Goal: Task Accomplishment & Management: Manage account settings

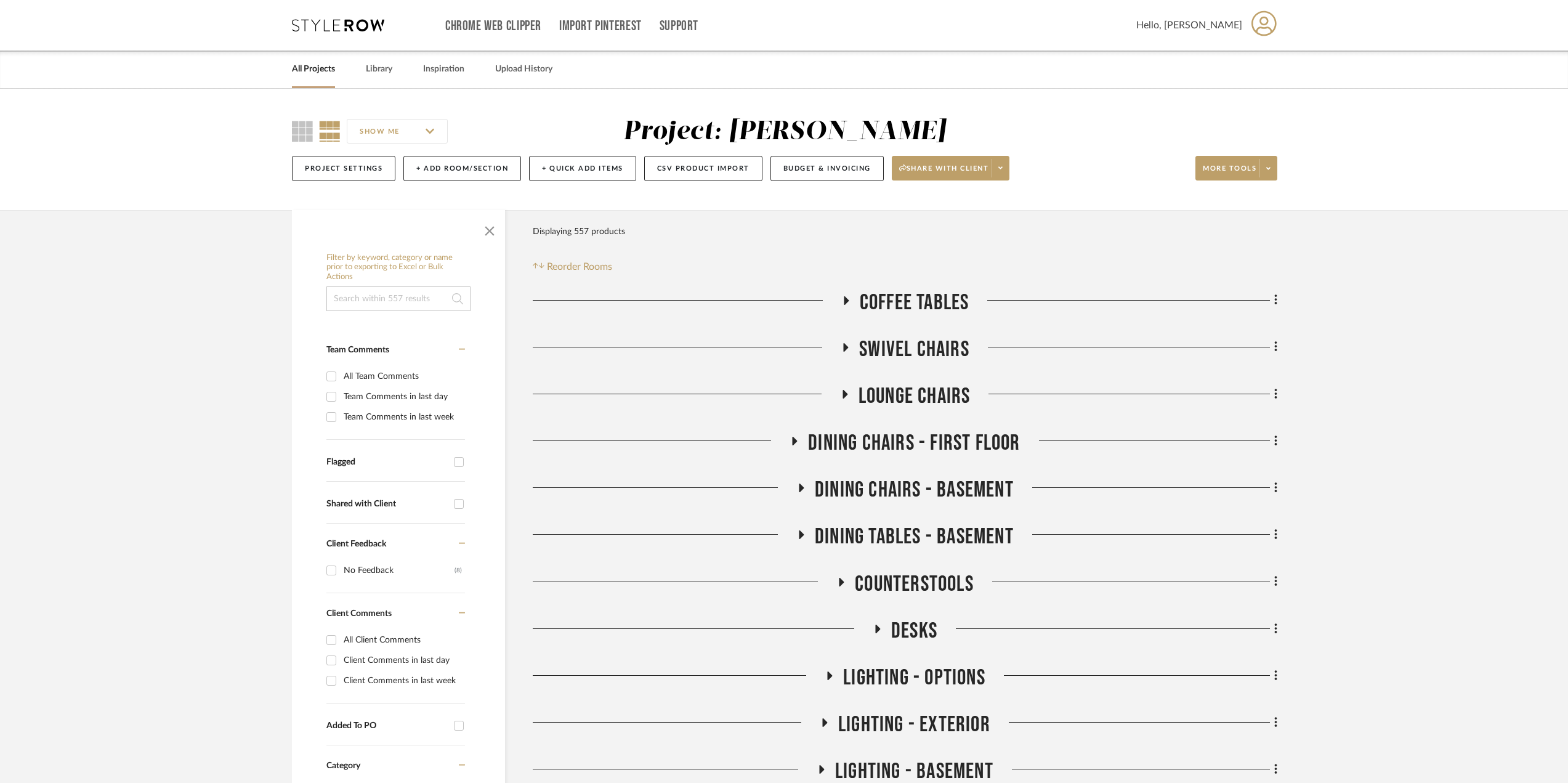
scroll to position [370, 0]
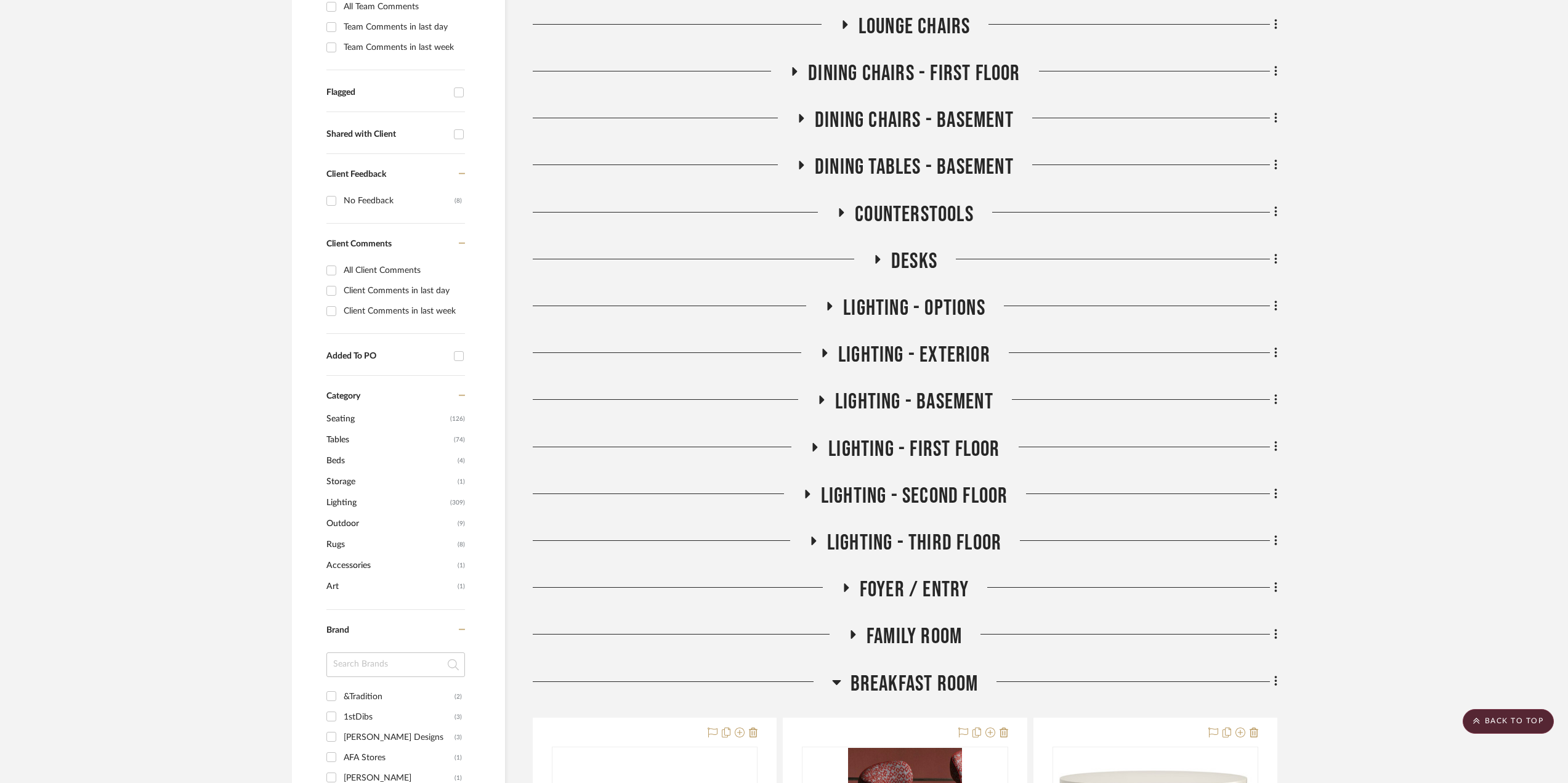
click at [832, 308] on icon at bounding box center [829, 306] width 15 height 9
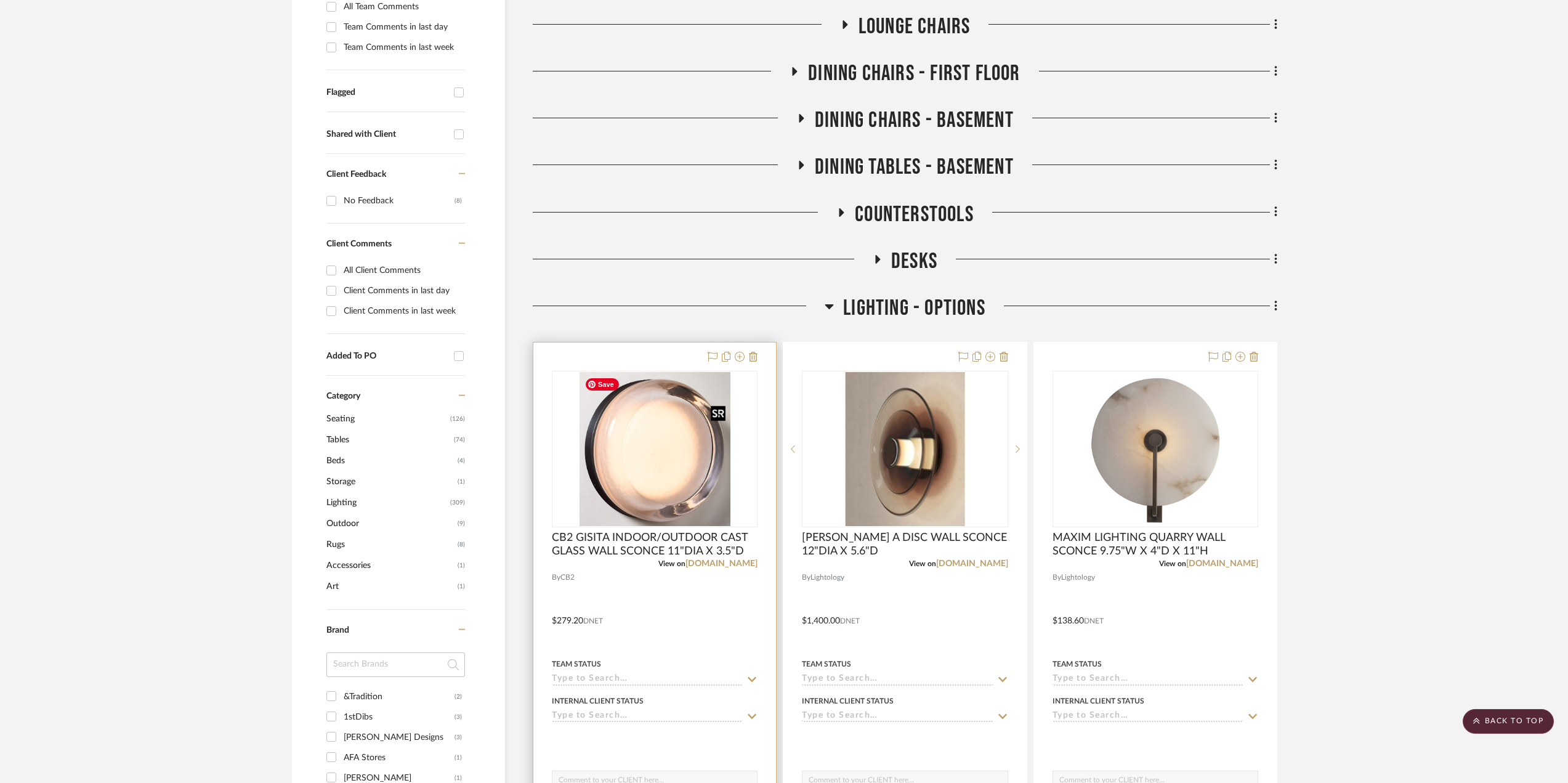
click at [694, 494] on img "0" at bounding box center [655, 449] width 151 height 154
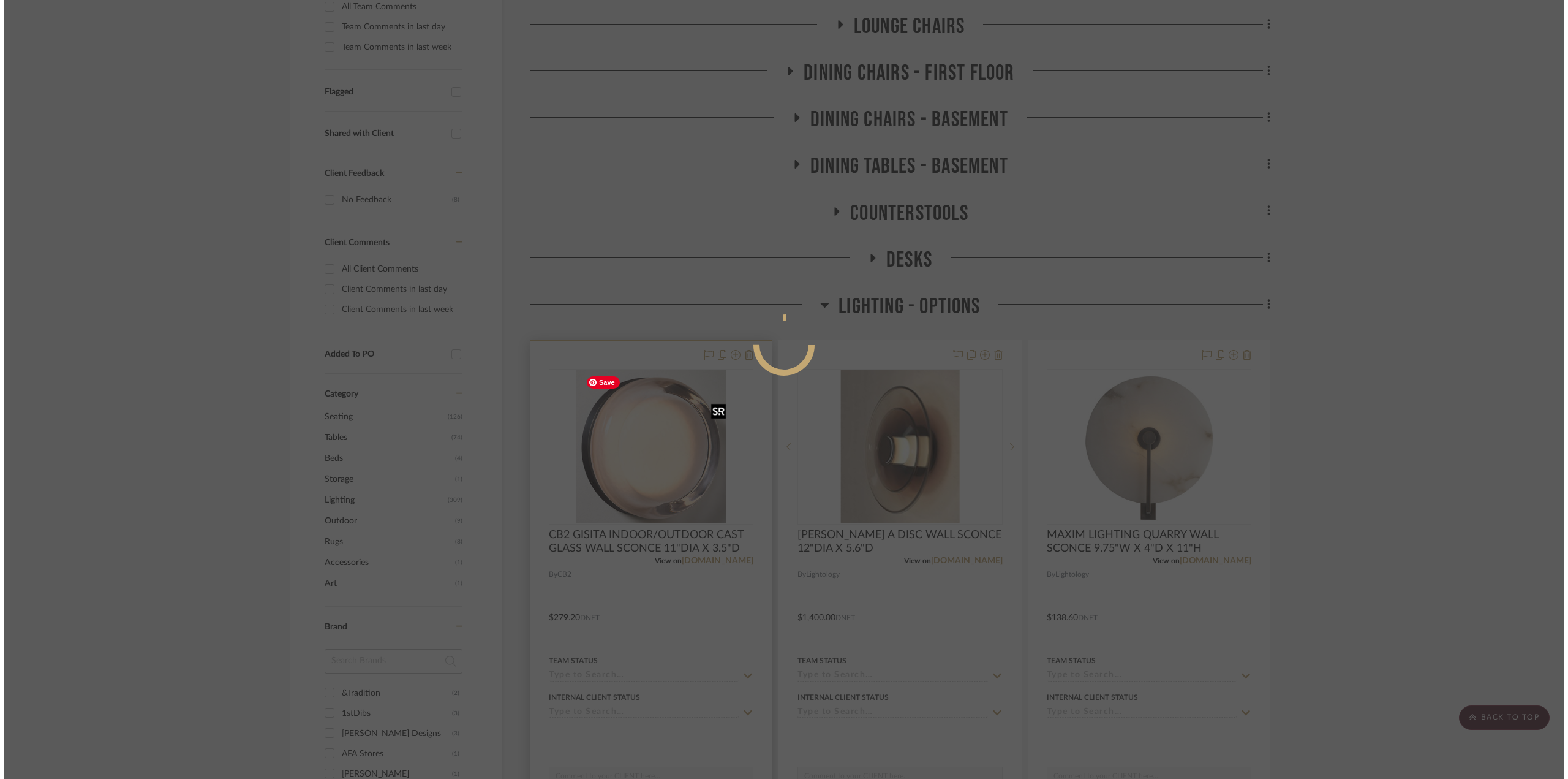
scroll to position [0, 0]
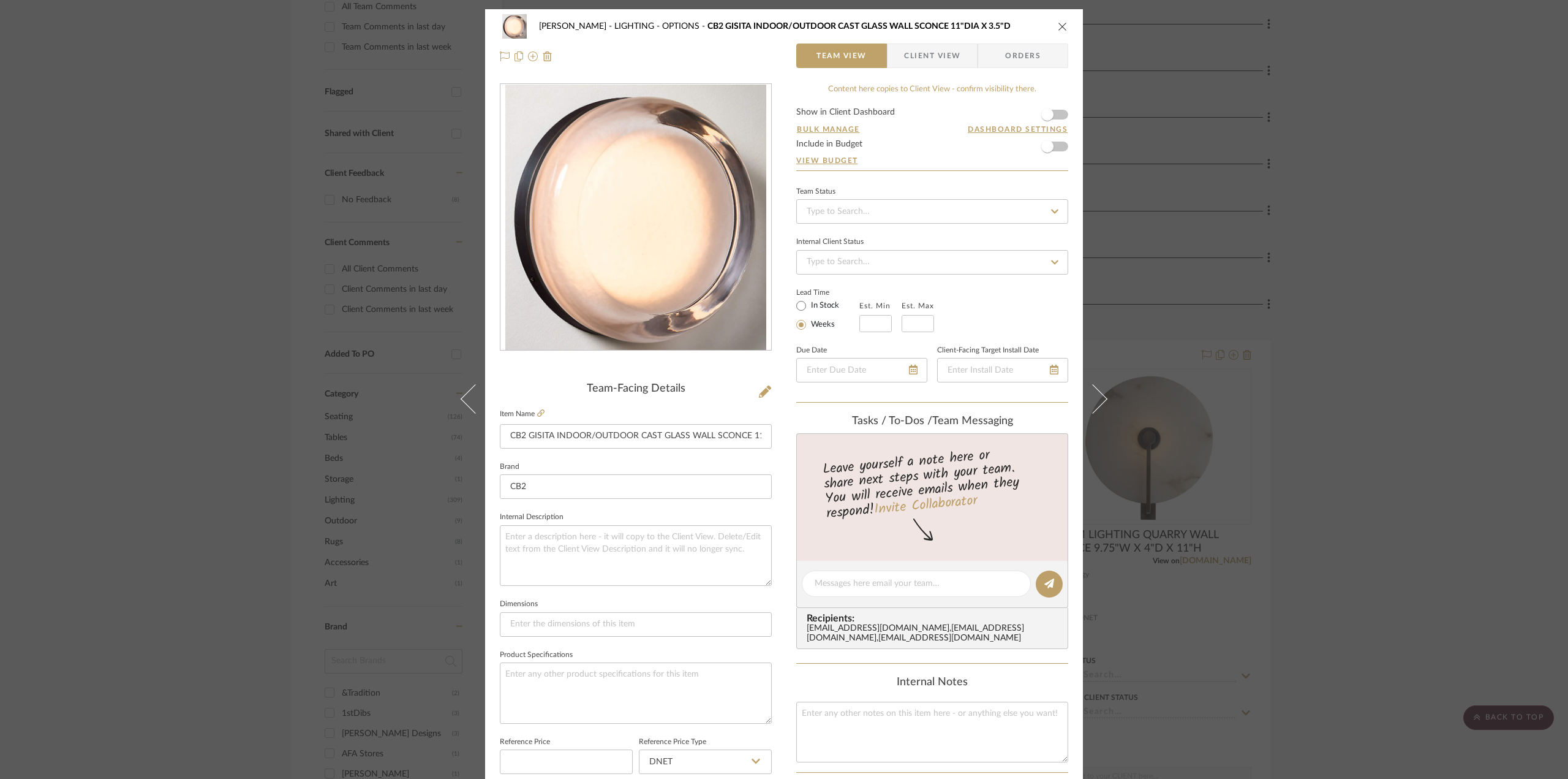
click at [1189, 188] on div "[PERSON_NAME] LIGHTING - OPTIONS CB2 GISITA INDOOR/OUTDOOR CAST GLASS WALL SCON…" at bounding box center [784, 389] width 1568 height 779
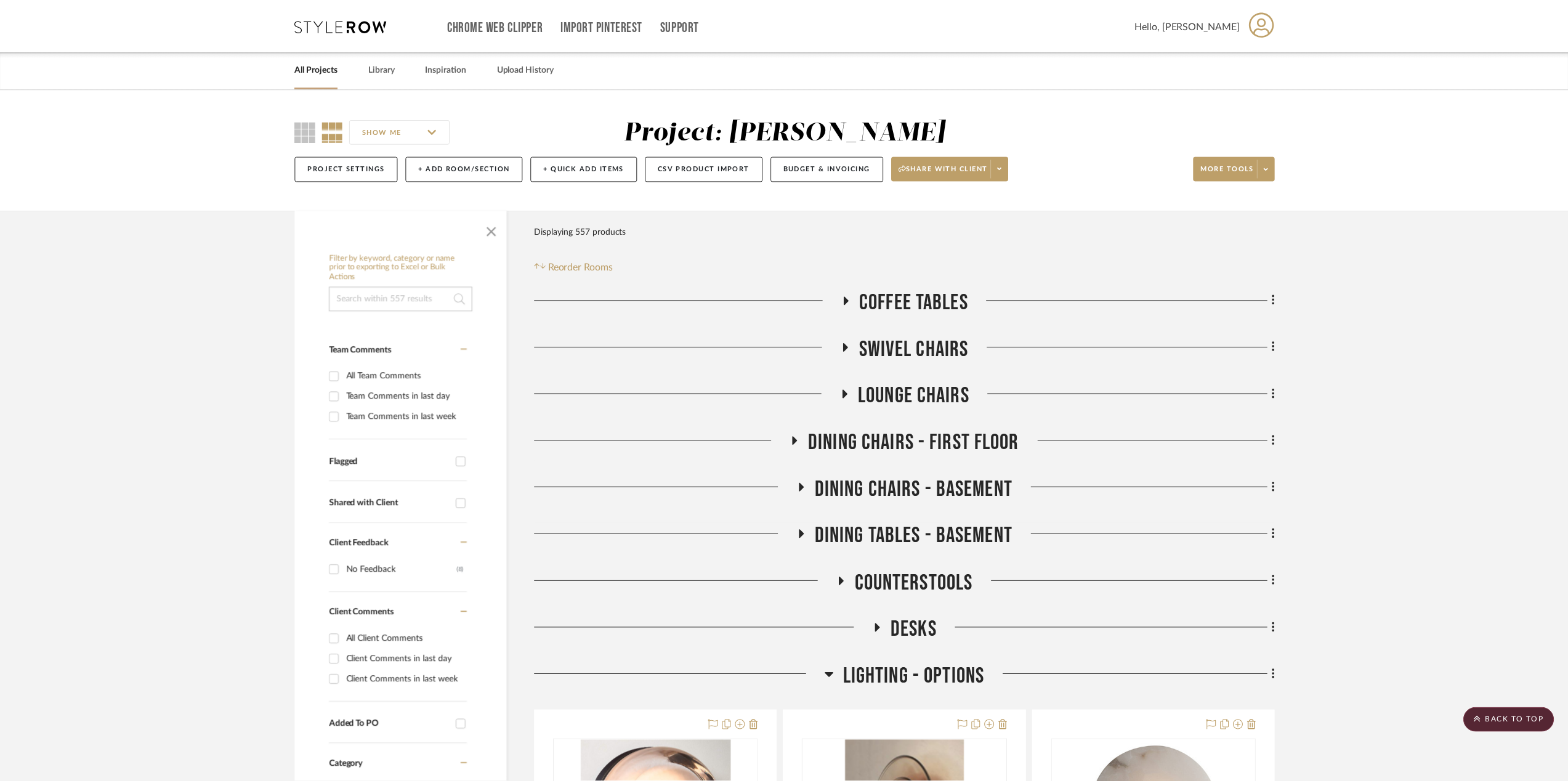
scroll to position [370, 0]
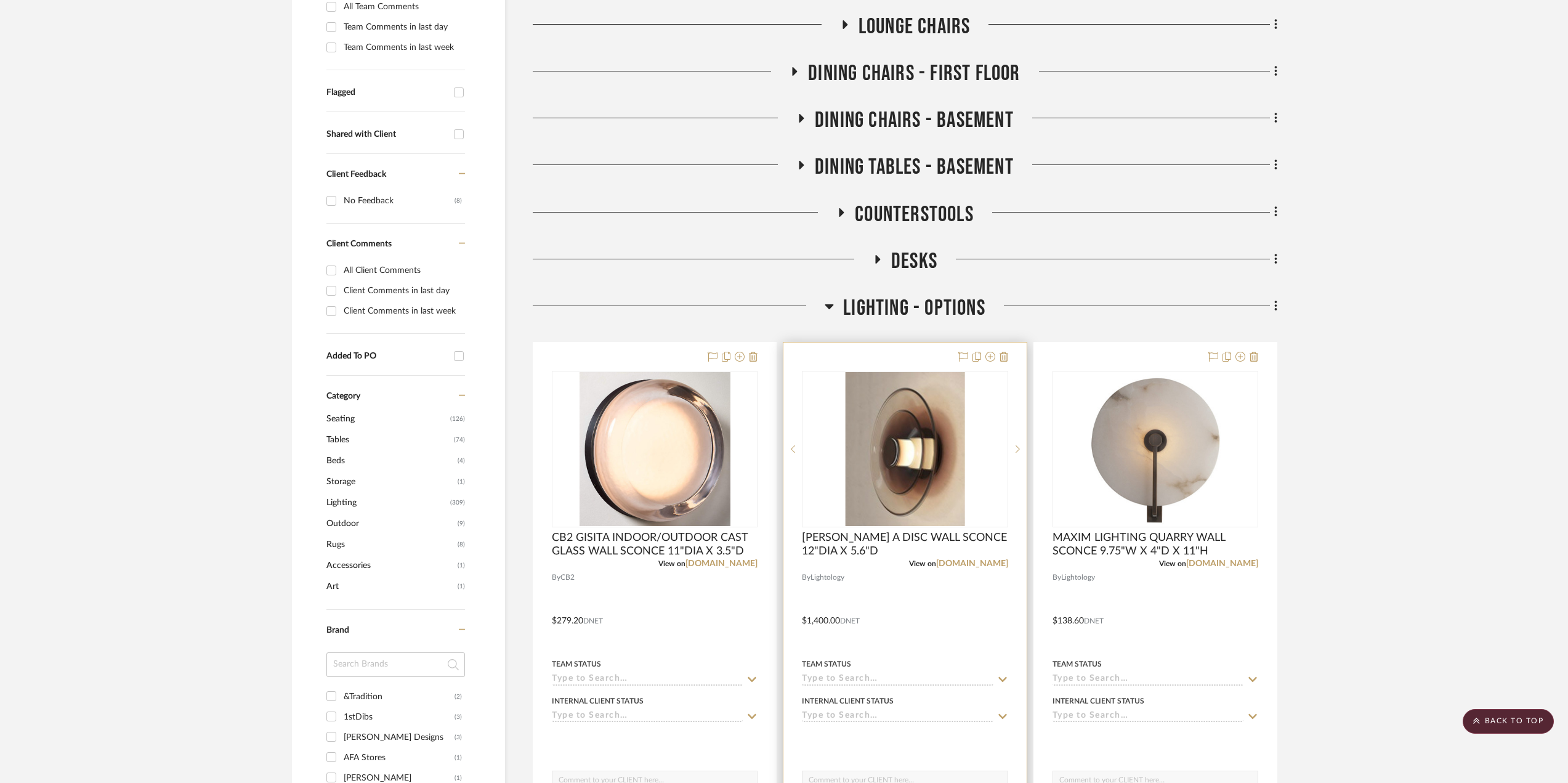
click at [965, 559] on div "View on [DOMAIN_NAME]" at bounding box center [905, 564] width 206 height 11
click at [695, 545] on span "CB2 GISITA INDOOR/OUTDOOR CAST GLASS WALL SCONCE 11"DIA X 3.5"D" at bounding box center [655, 545] width 206 height 27
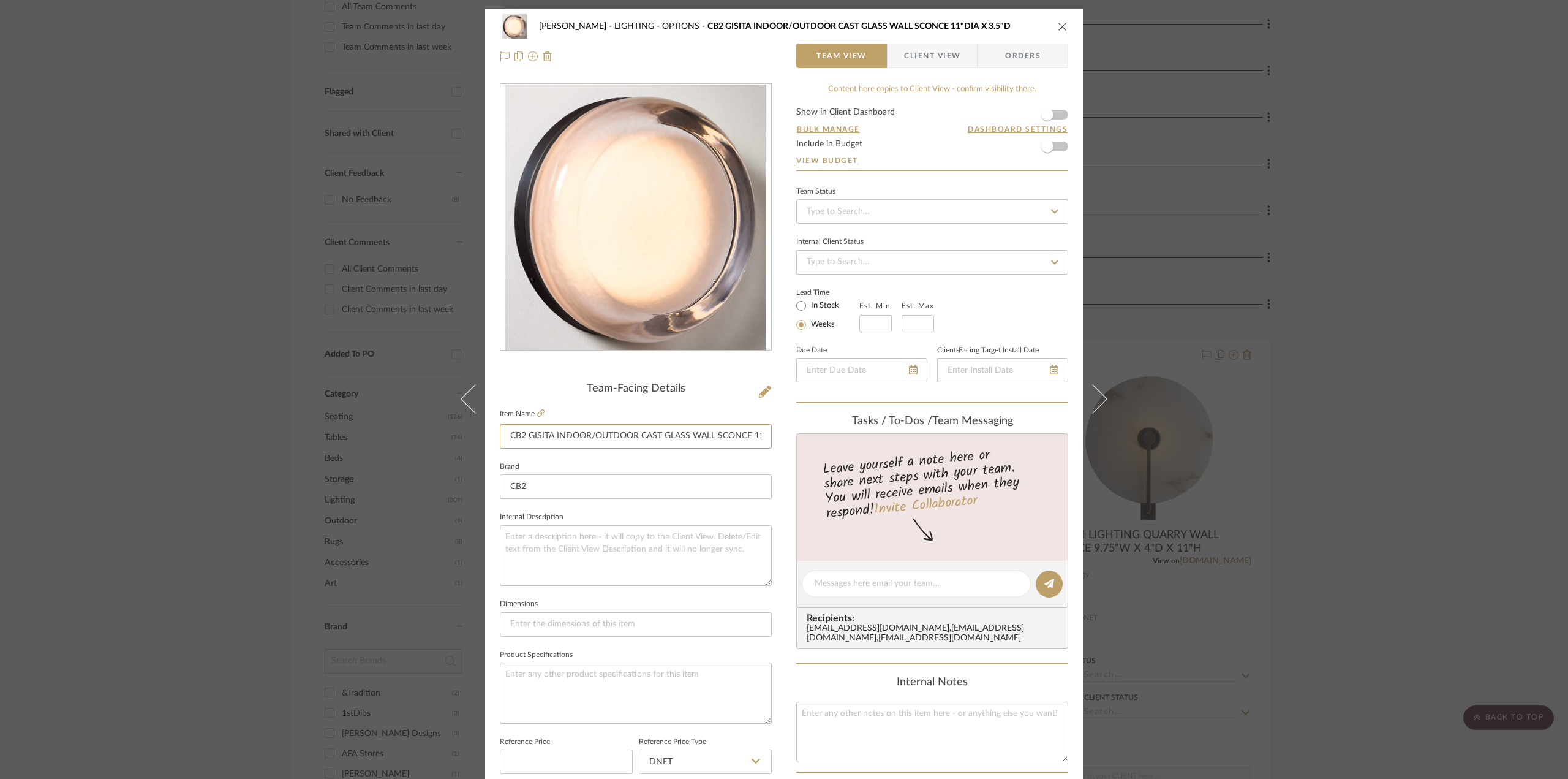
scroll to position [0, 51]
drag, startPoint x: 507, startPoint y: 435, endPoint x: 812, endPoint y: 436, distance: 305.0
click at [812, 436] on div "[PERSON_NAME] LIGHTING - OPTIONS CB2 GISITA INDOOR/OUTDOOR CAST GLASS WALL SCON…" at bounding box center [784, 575] width 598 height 1131
click at [722, 436] on input "CB2 GISITA INDOOR/OUTDOOR CAST GLASS WALL SCONCE 11"DIA X 3.5"D" at bounding box center [636, 436] width 272 height 25
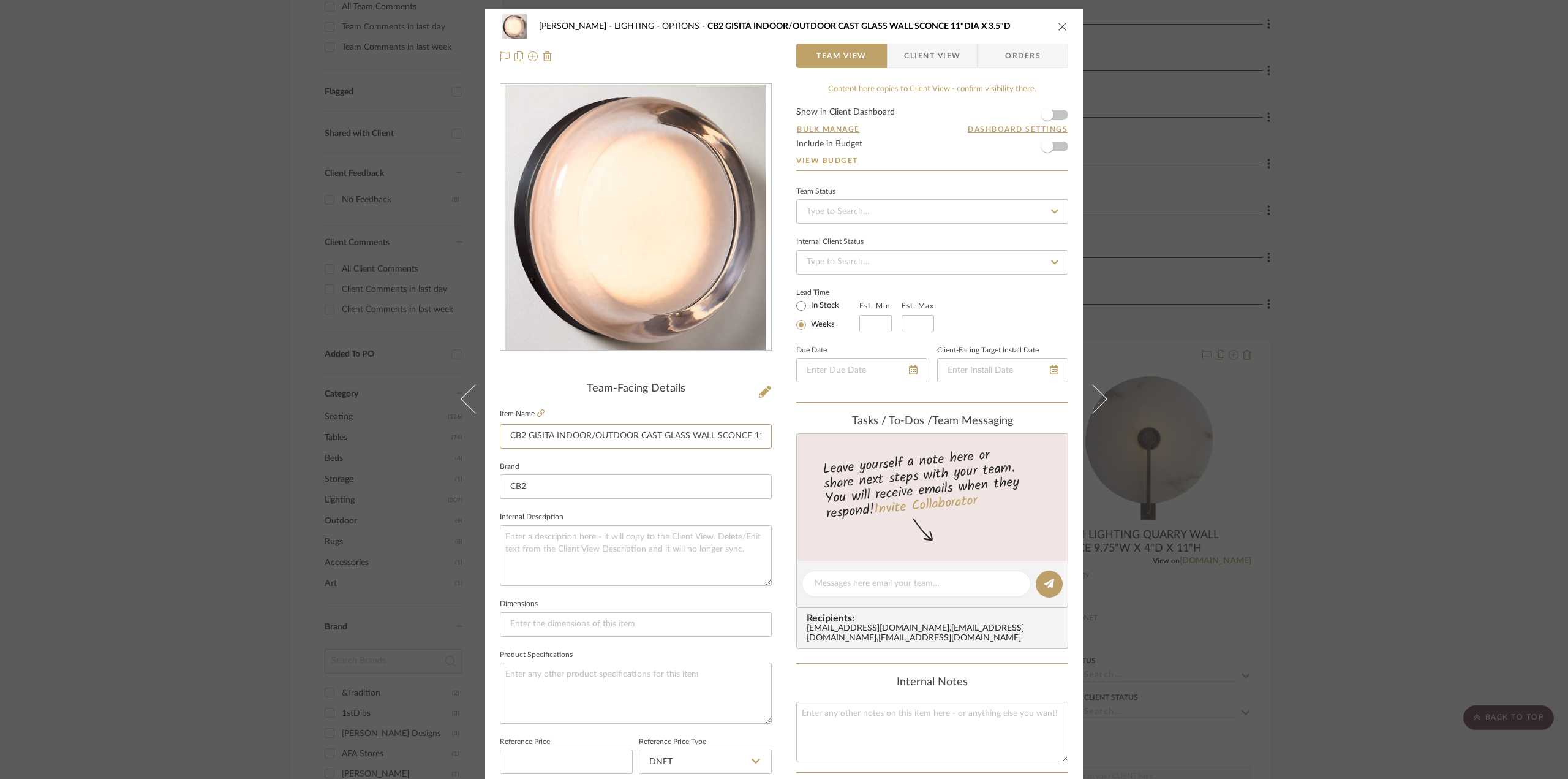
scroll to position [0, 51]
drag, startPoint x: 714, startPoint y: 431, endPoint x: 798, endPoint y: 433, distance: 84.0
click at [798, 433] on div "[PERSON_NAME] LIGHTING - OPTIONS CB2 GISITA INDOOR/OUTDOOR CAST GLASS WALL SCON…" at bounding box center [784, 575] width 598 height 1131
click at [721, 430] on input "CB2 GISITA INDOOR/OUTDOOR CAST GLASS WALL SCONCE 11"DIA X 3.5"D" at bounding box center [636, 436] width 272 height 25
drag, startPoint x: 699, startPoint y: 435, endPoint x: 765, endPoint y: 433, distance: 66.0
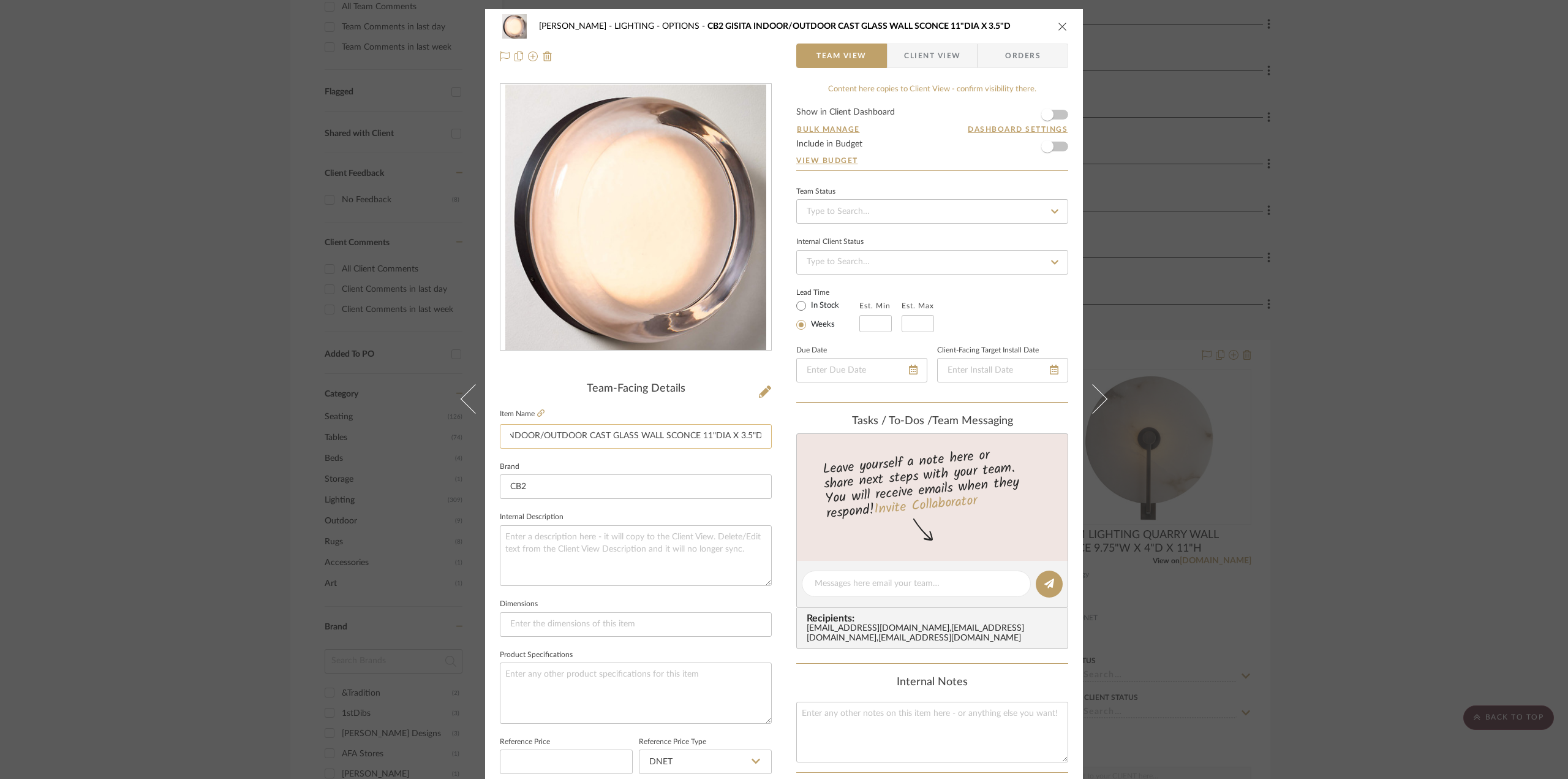
click at [765, 433] on input "CB2 GISITA INDOOR/OUTDOOR CAST GLASS WALL SCONCE 11"DIA X 3.5"D" at bounding box center [636, 436] width 272 height 25
click at [1065, 23] on div "[PERSON_NAME] LIGHTING - OPTIONS CB2 GISITA INDOOR/OUTDOOR CAST GLASS WALL SCON…" at bounding box center [784, 41] width 598 height 64
click at [1058, 26] on icon "close" at bounding box center [1062, 26] width 10 height 10
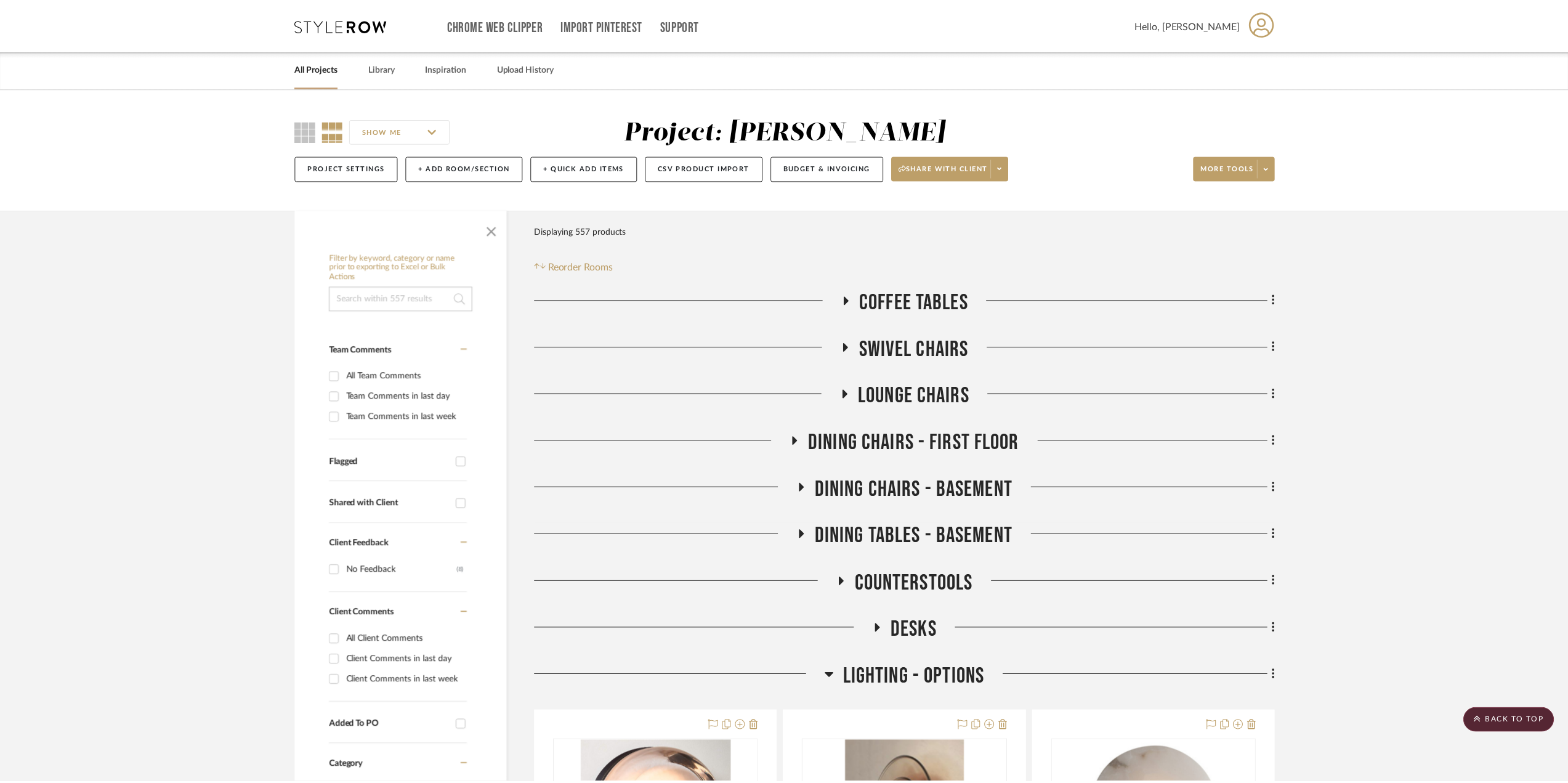
scroll to position [370, 0]
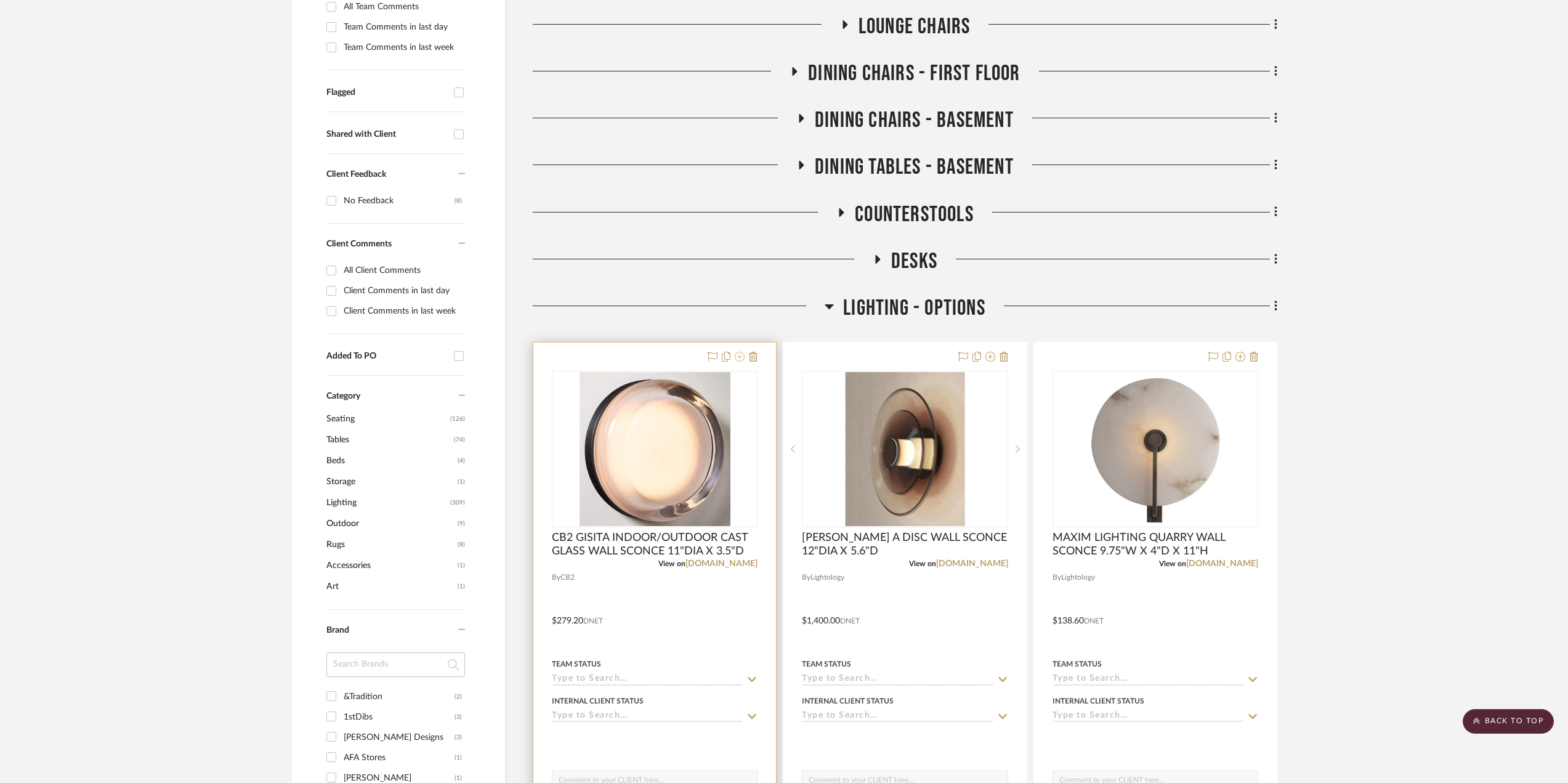
click at [739, 358] on icon at bounding box center [740, 357] width 10 height 10
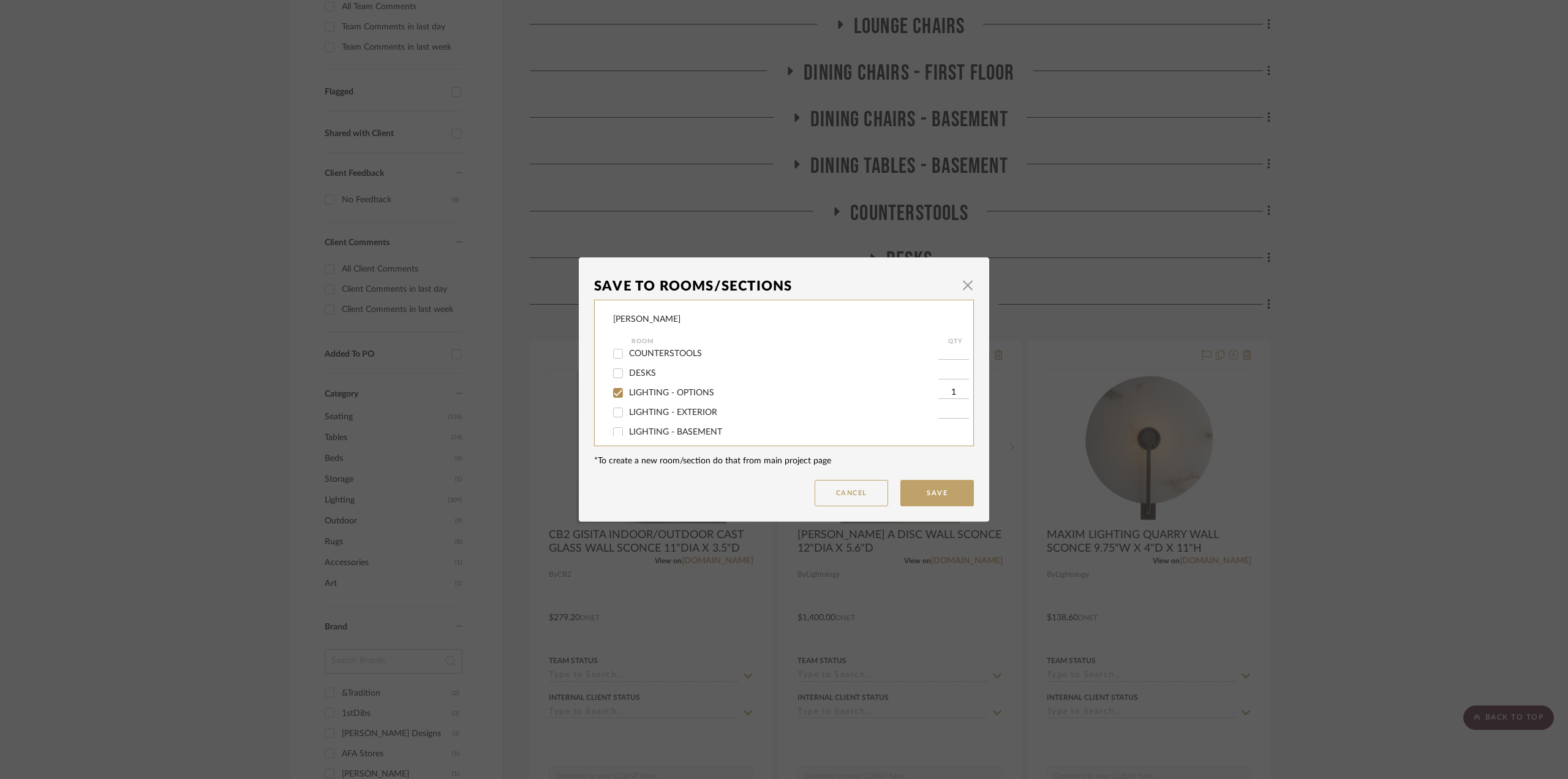
scroll to position [184, 0]
click at [613, 391] on input "LIGHTING - FIRST FLOOR" at bounding box center [618, 390] width 20 height 20
checkbox input "true"
type input "1"
click at [933, 487] on button "Save" at bounding box center [937, 493] width 74 height 26
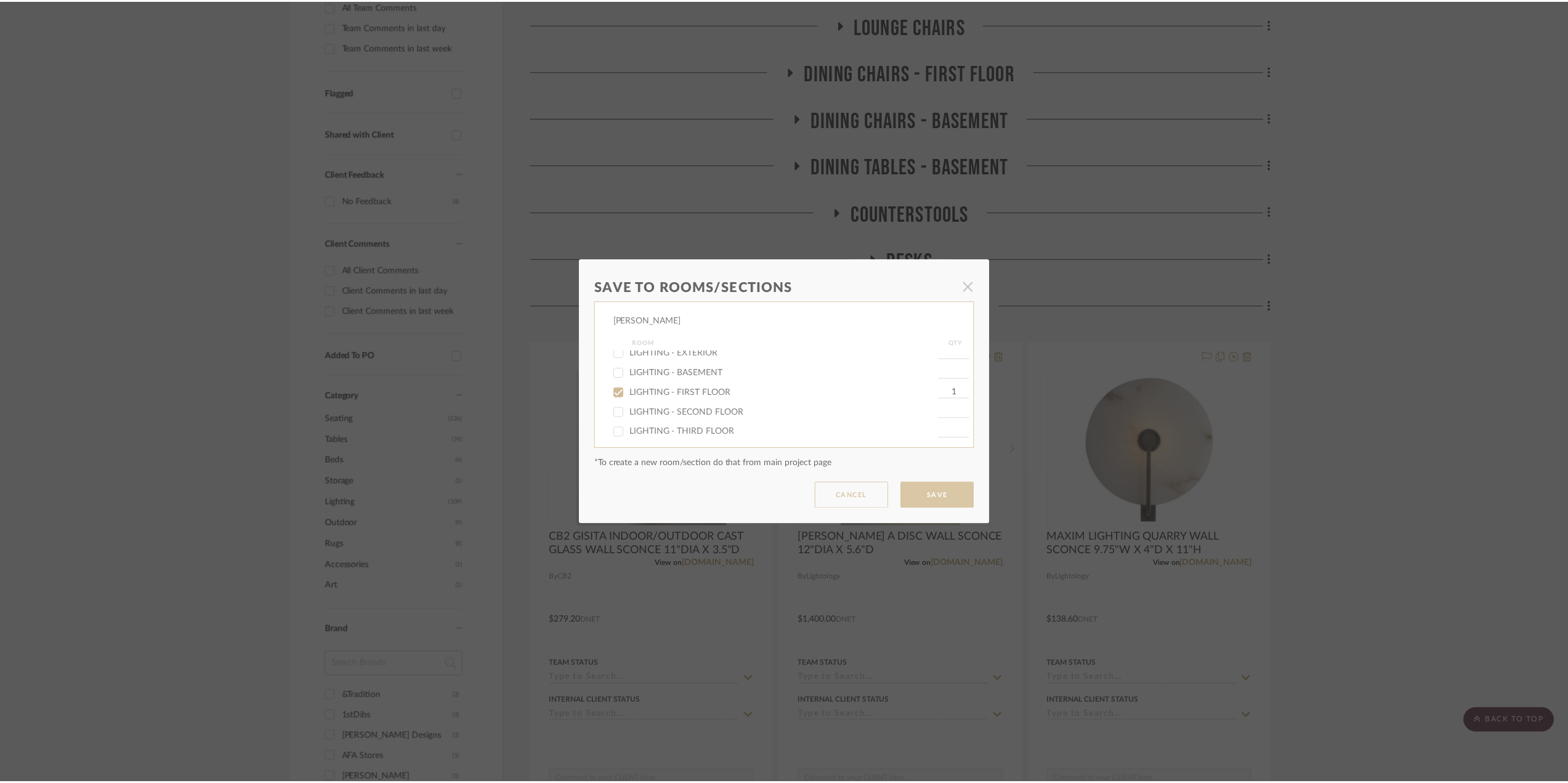
scroll to position [370, 0]
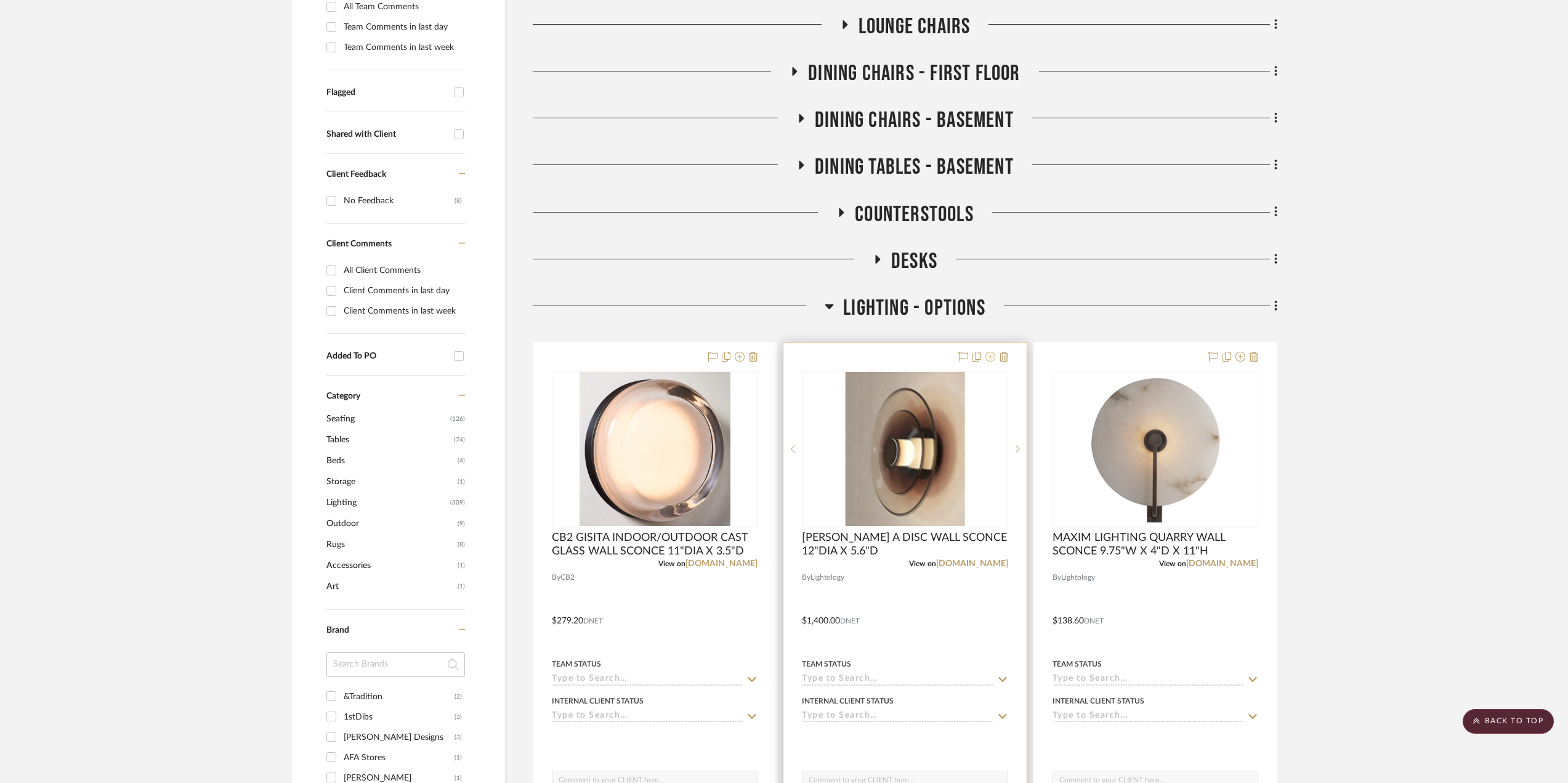
click at [989, 362] on icon at bounding box center [990, 357] width 10 height 10
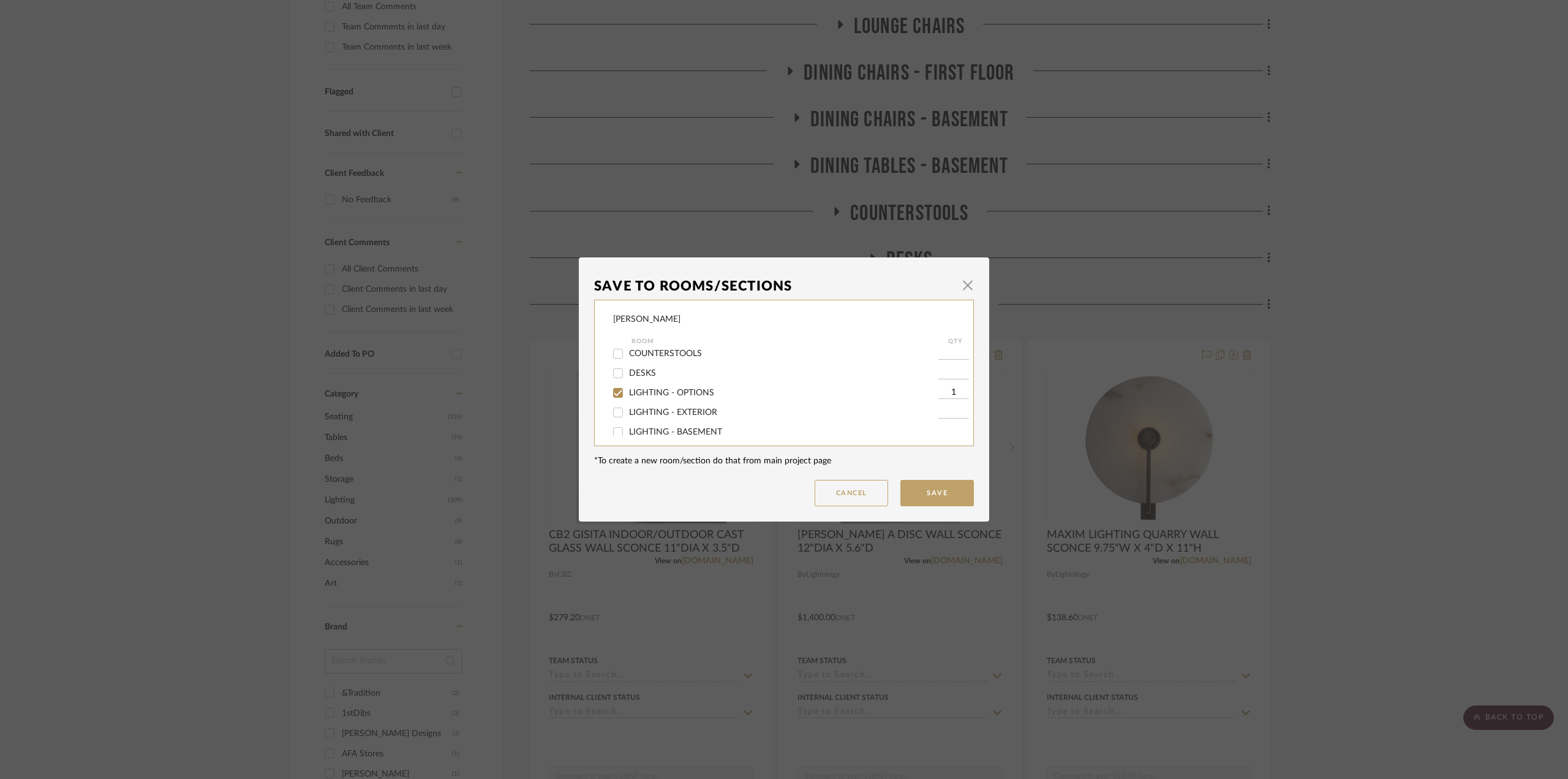
scroll to position [184, 0]
click at [612, 389] on input "LIGHTING - FIRST FLOOR" at bounding box center [618, 390] width 20 height 20
checkbox input "true"
type input "1"
click at [926, 492] on button "Save" at bounding box center [937, 493] width 74 height 26
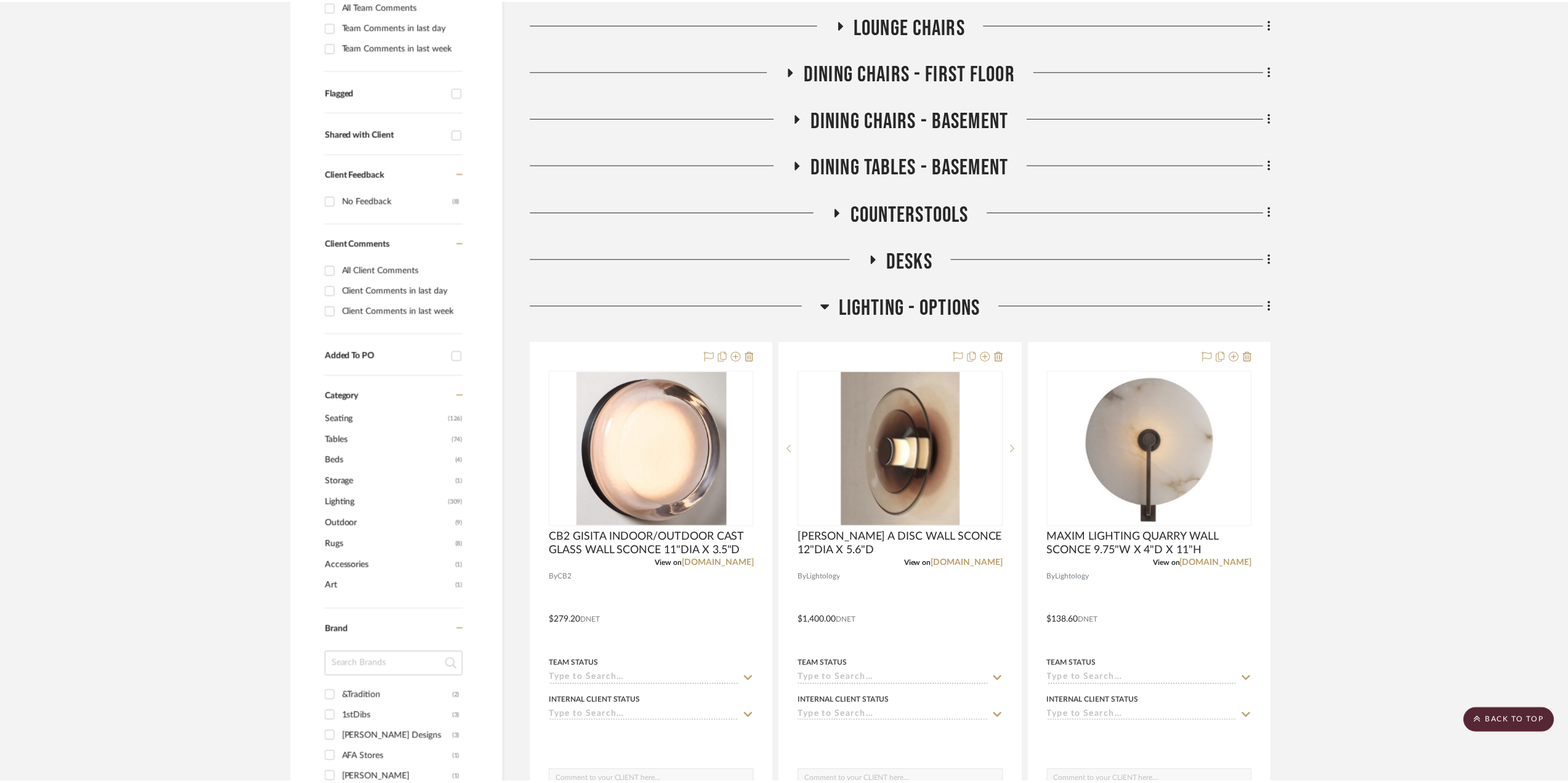
scroll to position [370, 0]
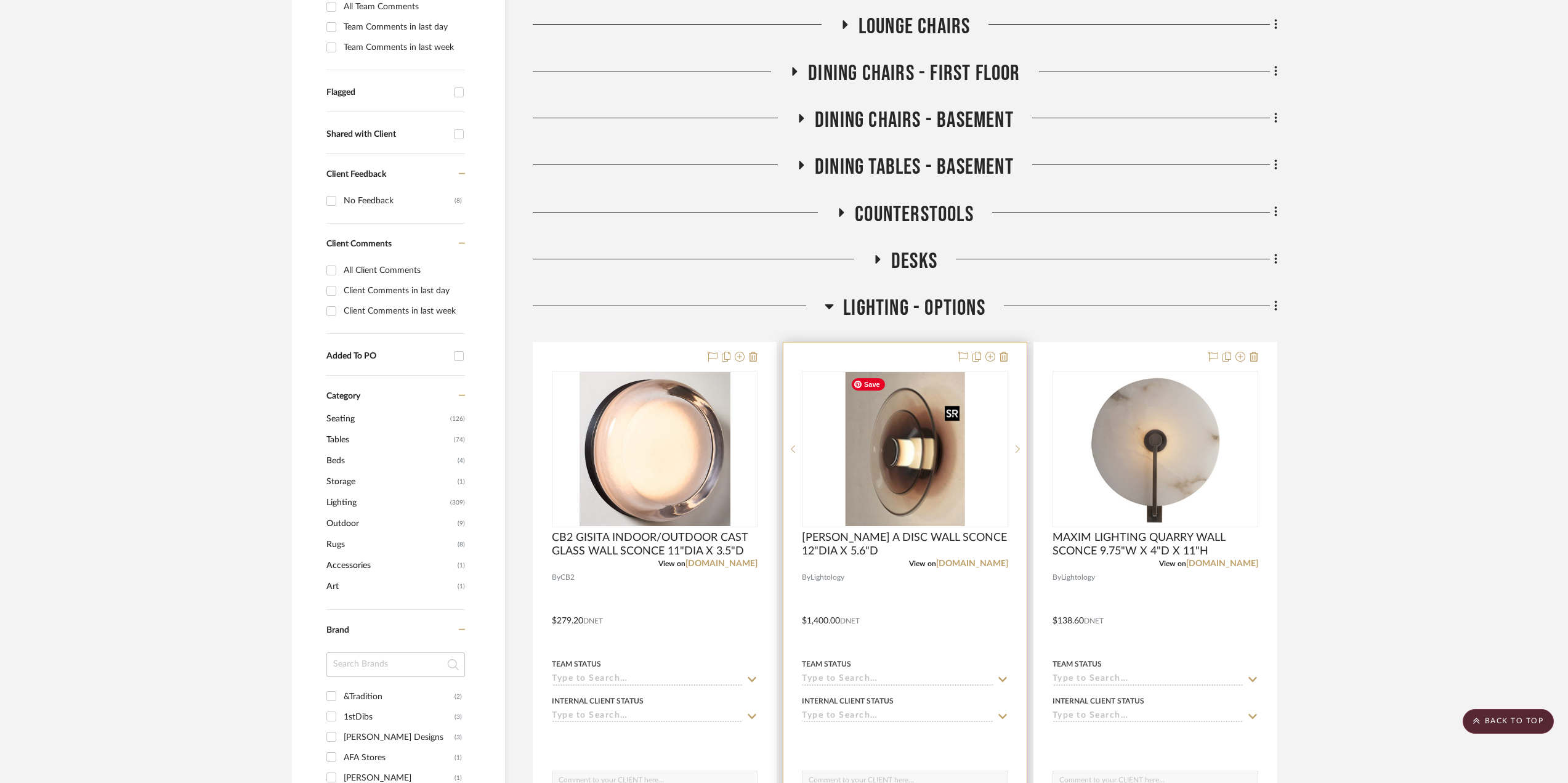
click at [909, 509] on img "0" at bounding box center [905, 449] width 120 height 154
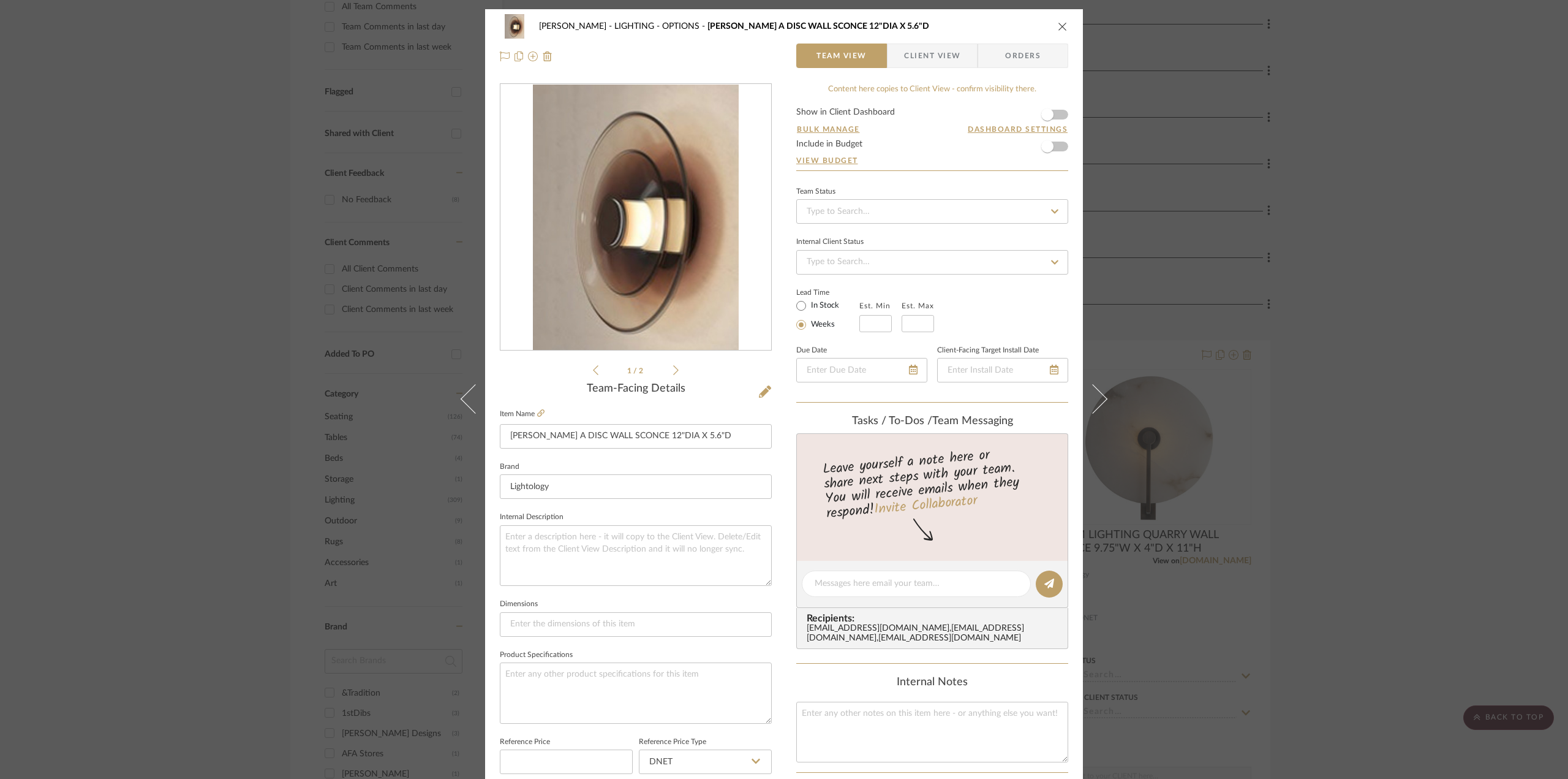
click at [954, 181] on div "Content here copies to Client View - confirm visibility there. Show in Client D…" at bounding box center [933, 587] width 272 height 1008
drag, startPoint x: 687, startPoint y: 433, endPoint x: 770, endPoint y: 433, distance: 83.0
click at [770, 433] on div "[PERSON_NAME] LIGHTING - OPTIONS [PERSON_NAME] A DISC WALL SCONCE 12"DIA X 5.6"…" at bounding box center [784, 575] width 598 height 1131
click at [1058, 21] on icon "close" at bounding box center [1062, 26] width 10 height 10
